Goal: Find specific page/section: Find specific page/section

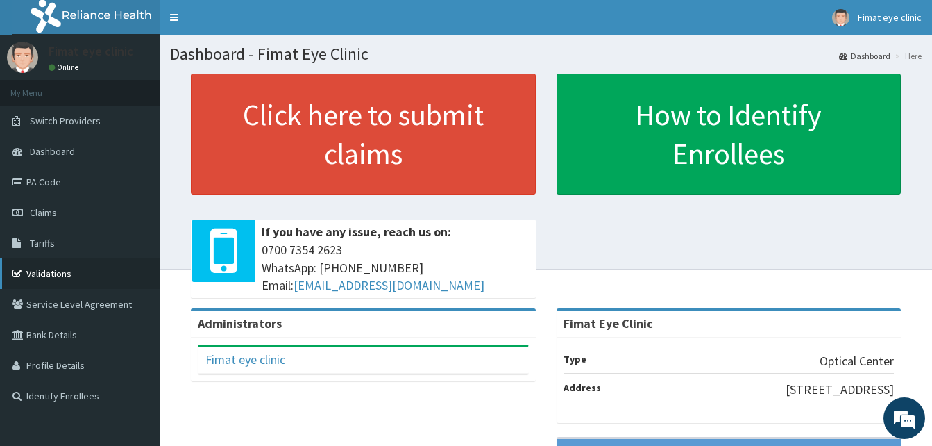
click at [78, 271] on link "Validations" at bounding box center [80, 273] width 160 height 31
click at [103, 179] on link "PA Code" at bounding box center [80, 182] width 160 height 31
click at [70, 180] on link "PA Code" at bounding box center [80, 182] width 160 height 31
